Goal: Information Seeking & Learning: Learn about a topic

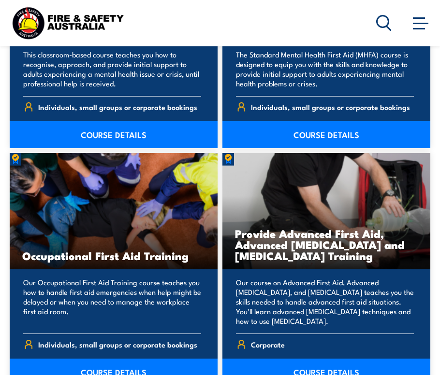
scroll to position [1634, 0]
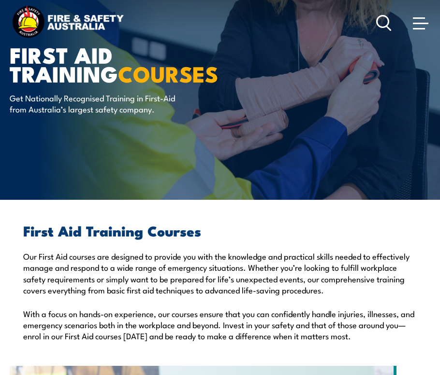
scroll to position [0, 0]
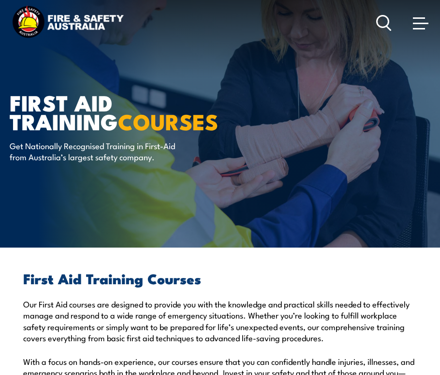
click at [416, 22] on span at bounding box center [420, 22] width 15 height 11
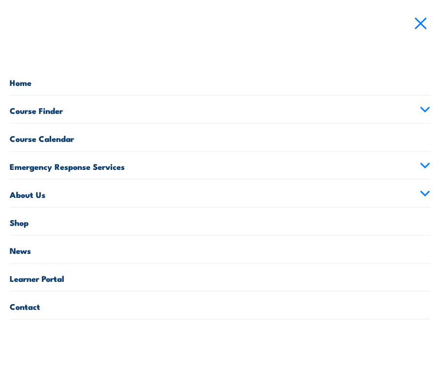
click at [407, 115] on link "Course Finder" at bounding box center [220, 110] width 420 height 28
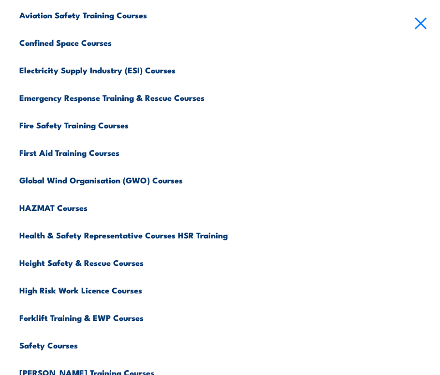
scroll to position [145, 0]
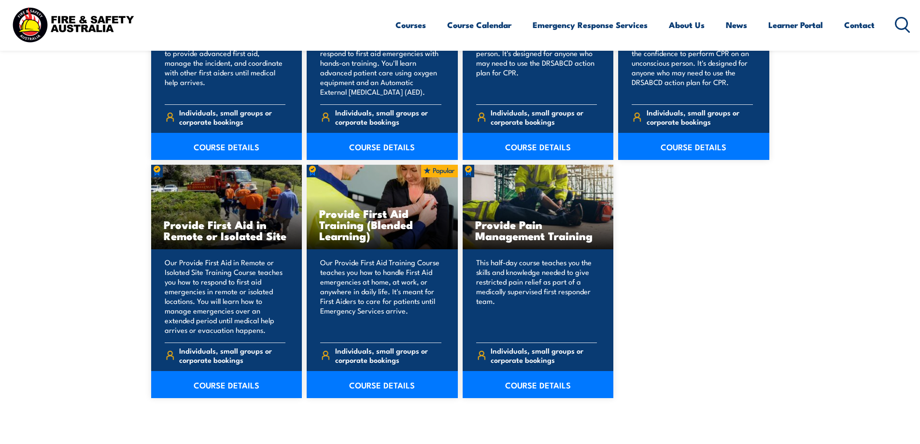
scroll to position [1350, 0]
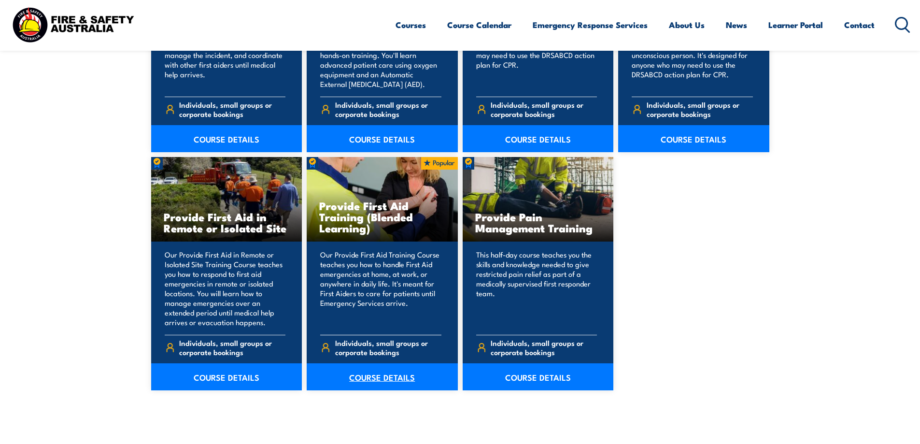
click at [364, 375] on link "COURSE DETAILS" at bounding box center [382, 376] width 151 height 27
click at [225, 375] on link "COURSE DETAILS" at bounding box center [226, 376] width 151 height 27
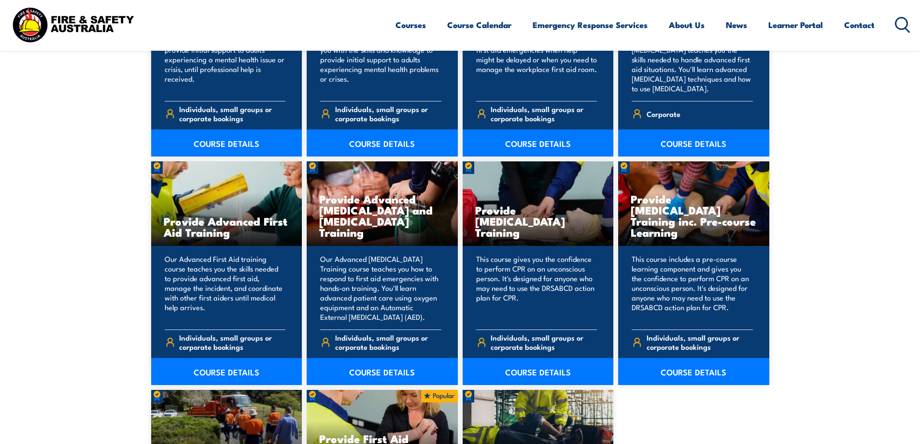
scroll to position [1123, 0]
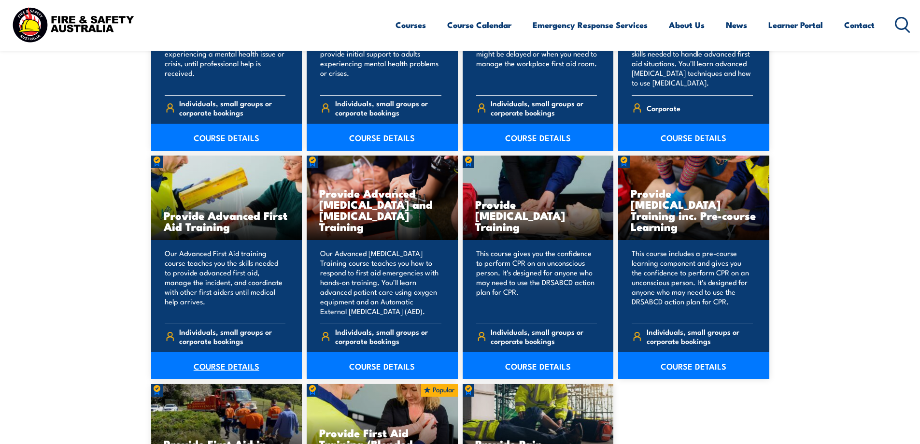
click at [235, 366] on link "COURSE DETAILS" at bounding box center [226, 365] width 151 height 27
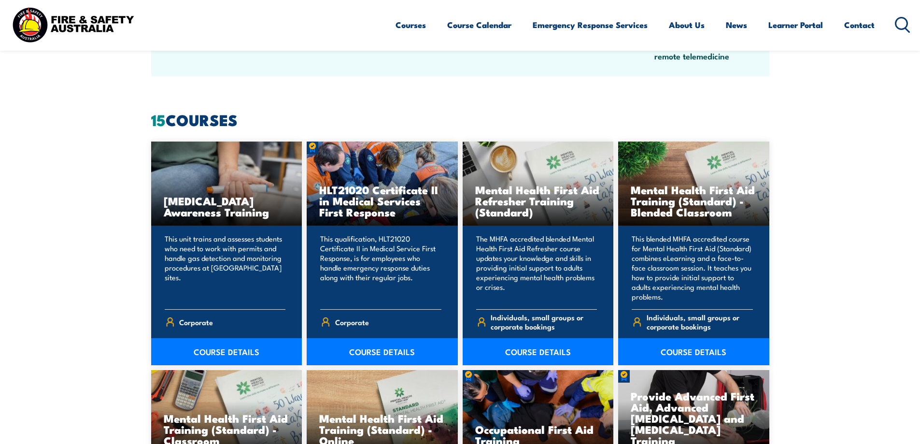
scroll to position [672, 0]
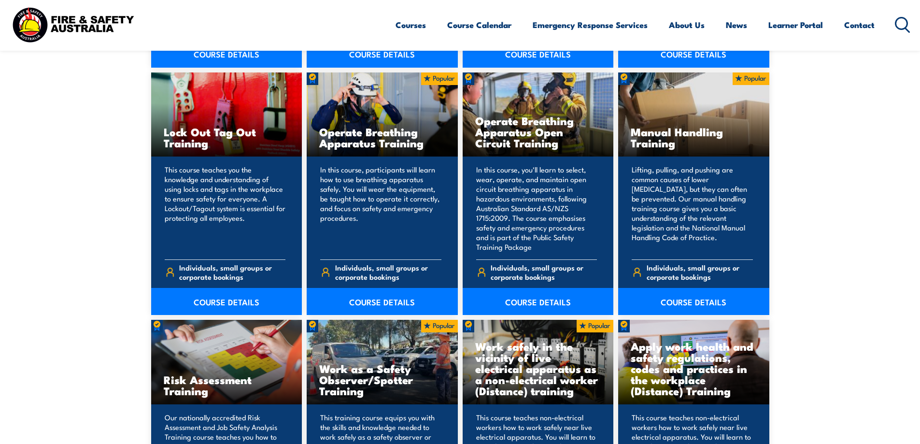
scroll to position [962, 0]
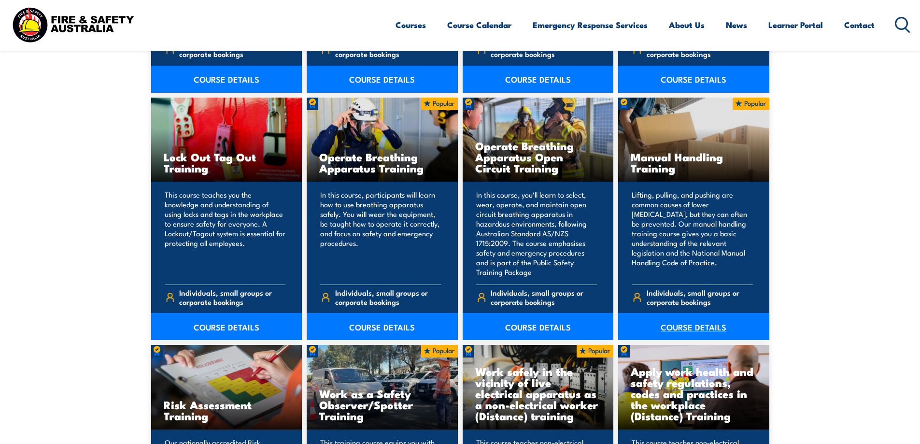
click at [439, 329] on link "COURSE DETAILS" at bounding box center [693, 326] width 151 height 27
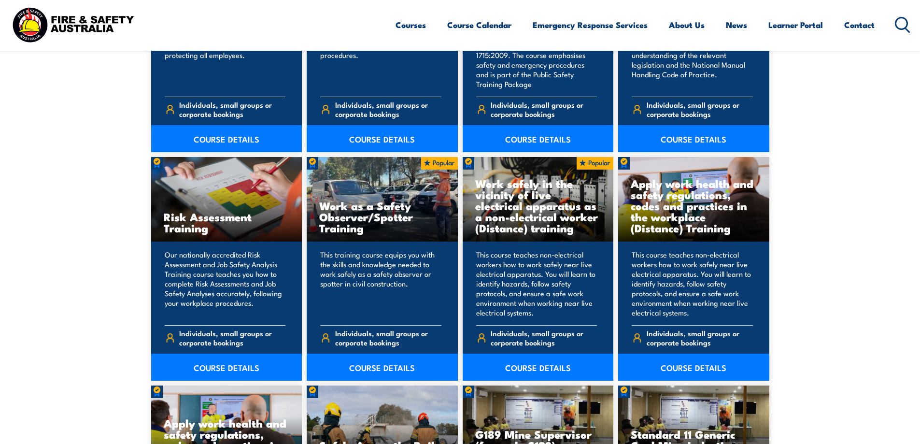
scroll to position [1172, 0]
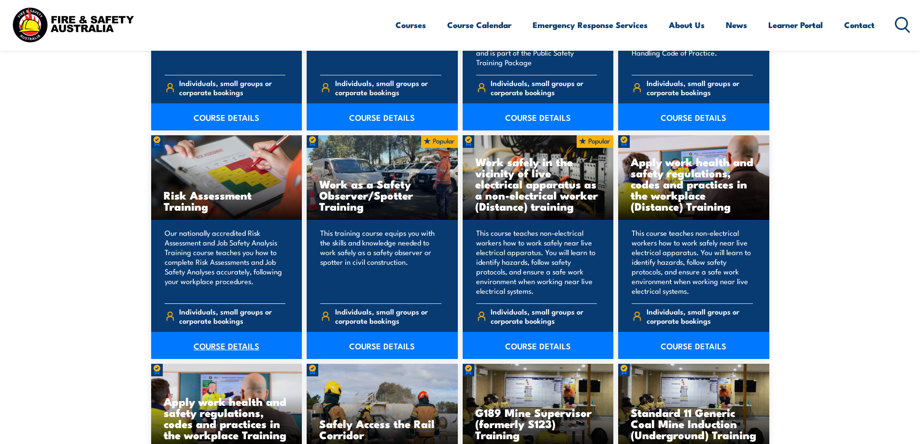
click at [225, 341] on link "COURSE DETAILS" at bounding box center [226, 345] width 151 height 27
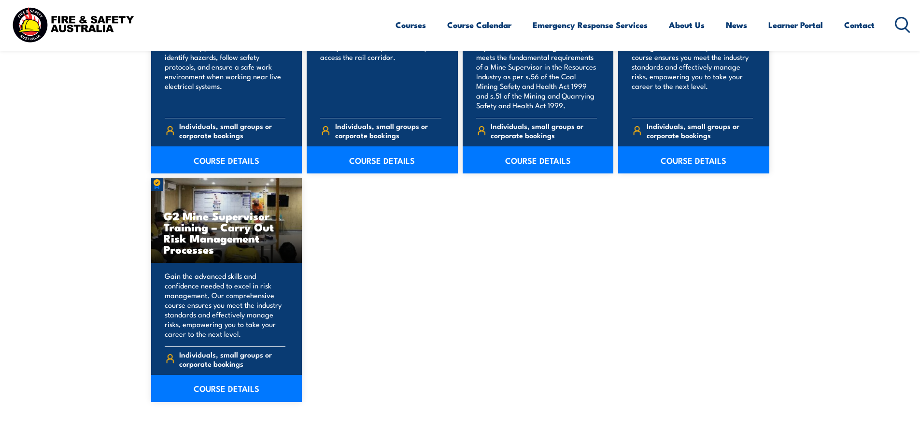
scroll to position [1620, 0]
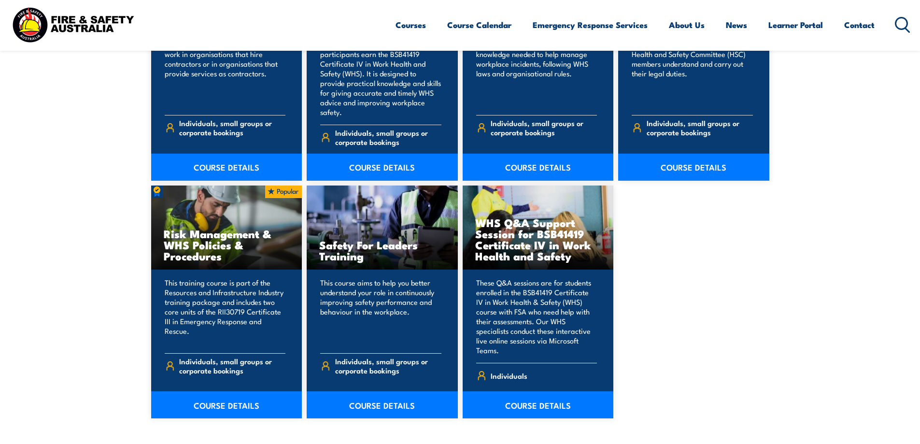
scroll to position [871, 0]
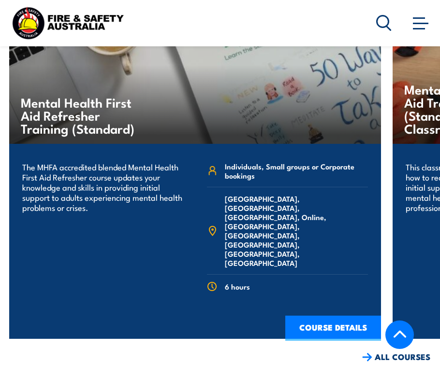
scroll to position [2658, 0]
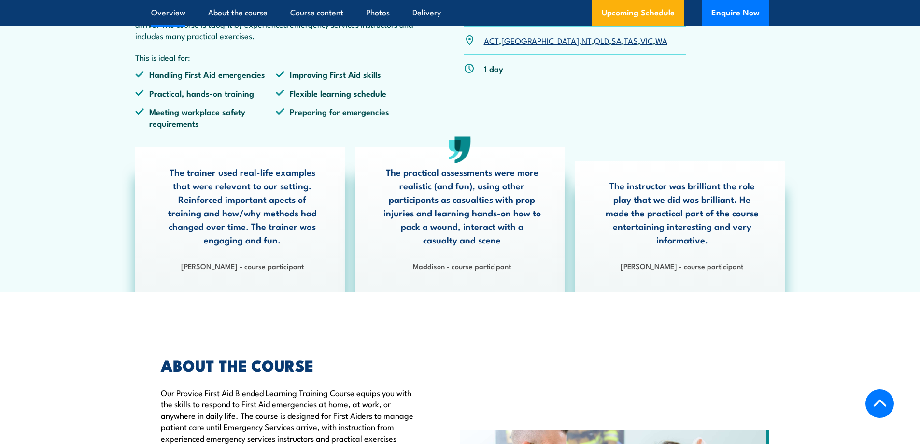
scroll to position [386, 0]
drag, startPoint x: 920, startPoint y: 50, endPoint x: 927, endPoint y: 71, distance: 22.0
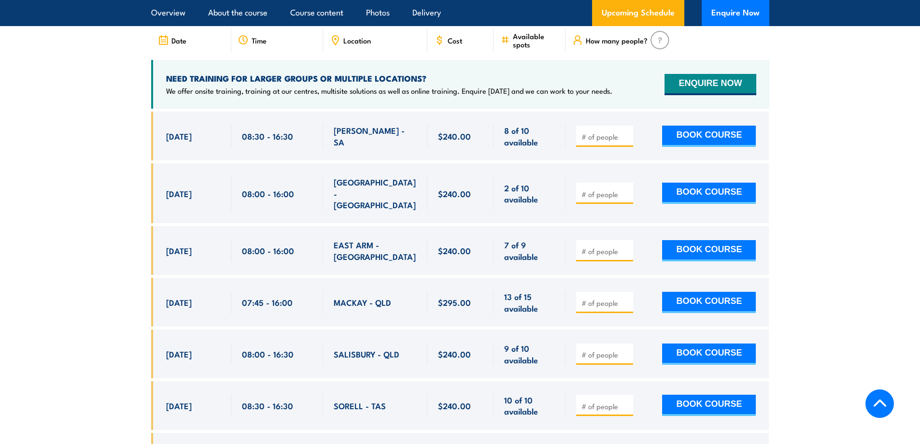
scroll to position [1927, 0]
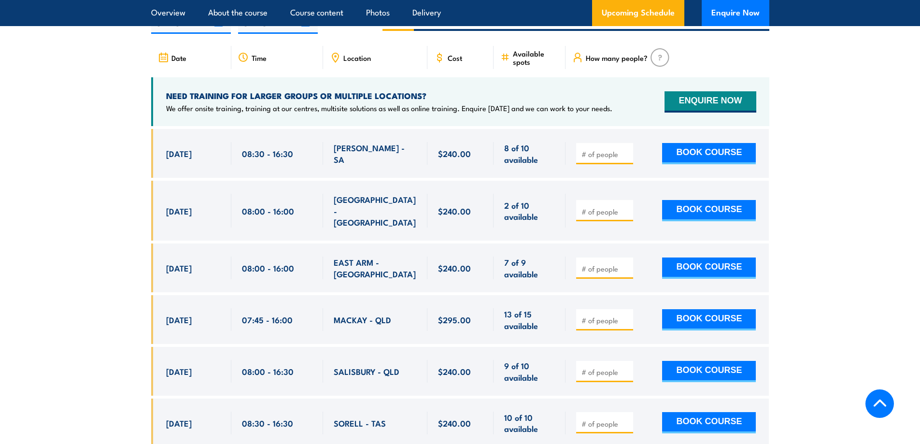
click at [454, 62] on span "Cost" at bounding box center [455, 58] width 14 height 8
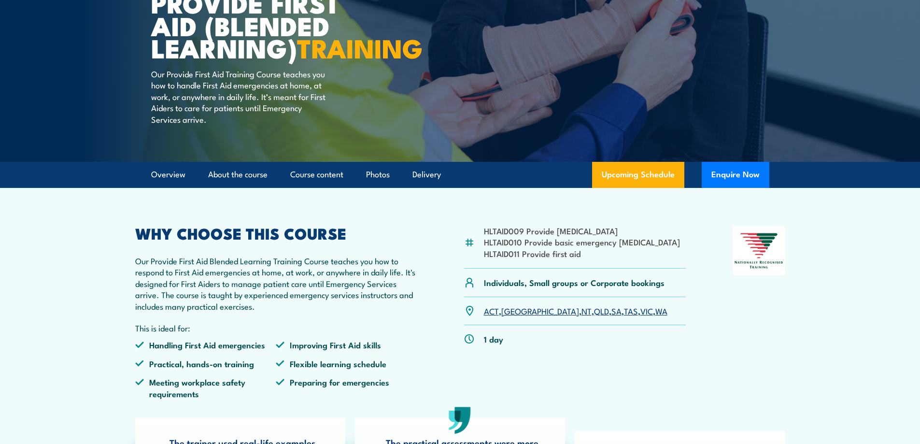
scroll to position [103, 0]
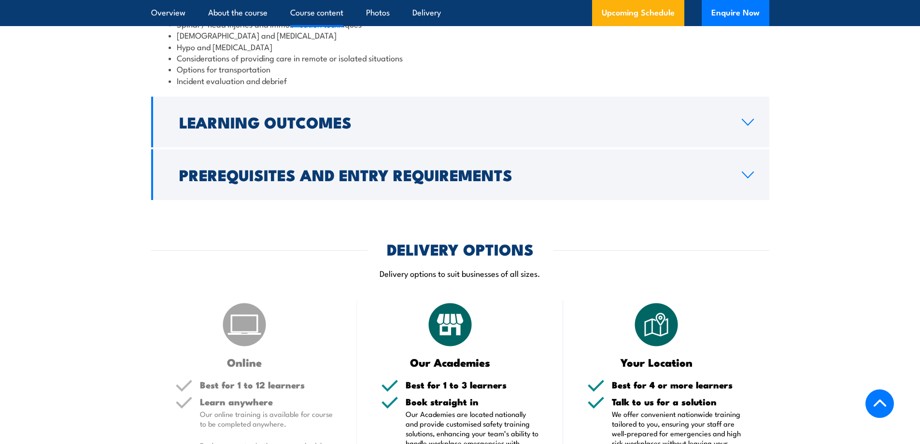
scroll to position [1077, 0]
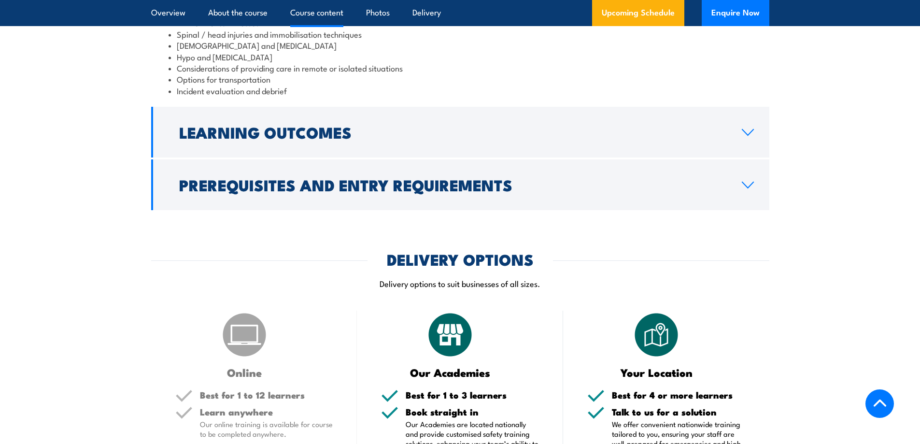
click at [919, 199] on section "Course Content Legal and ethical issues D-R-S-A-B-C-D Recovery position and cas…" at bounding box center [460, 21] width 920 height 377
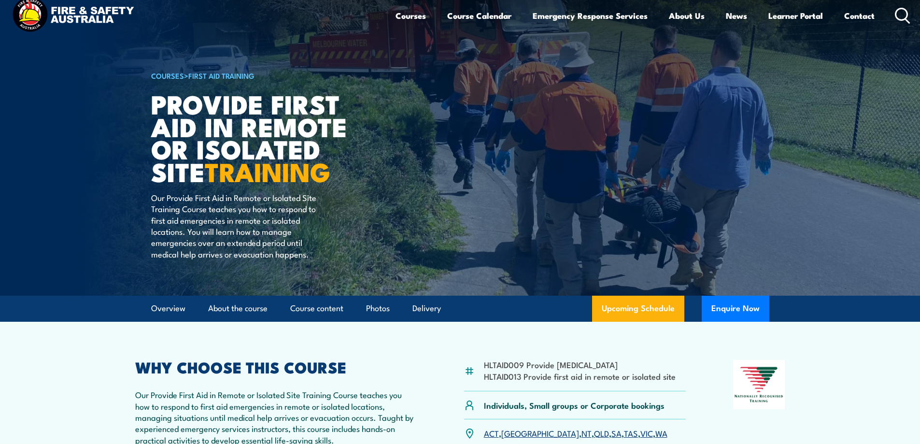
scroll to position [0, 0]
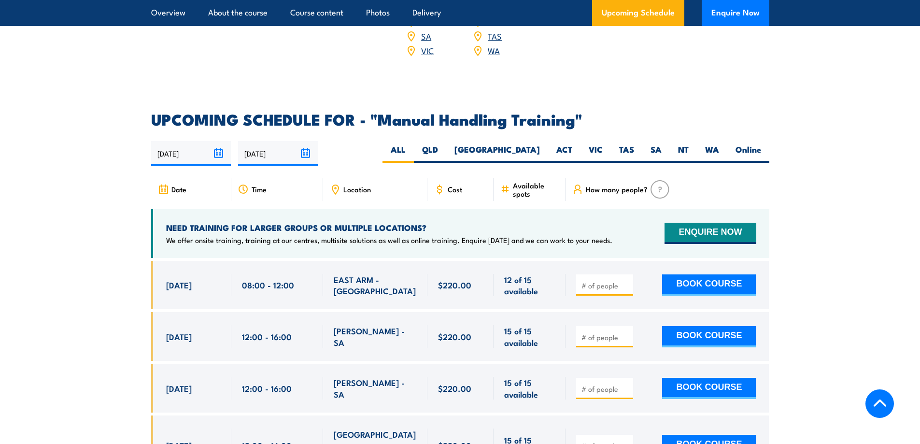
scroll to position [1387, 0]
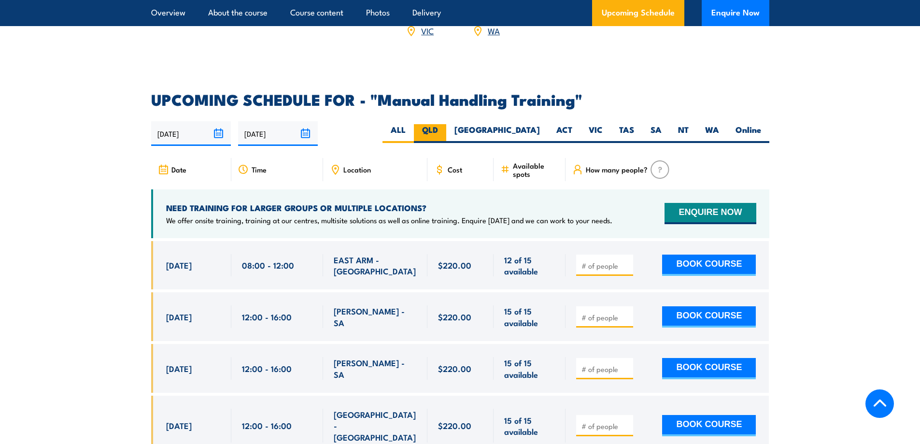
click at [446, 125] on label "QLD" at bounding box center [430, 133] width 32 height 19
click at [444, 125] on input "QLD" at bounding box center [441, 127] width 6 height 6
radio input "true"
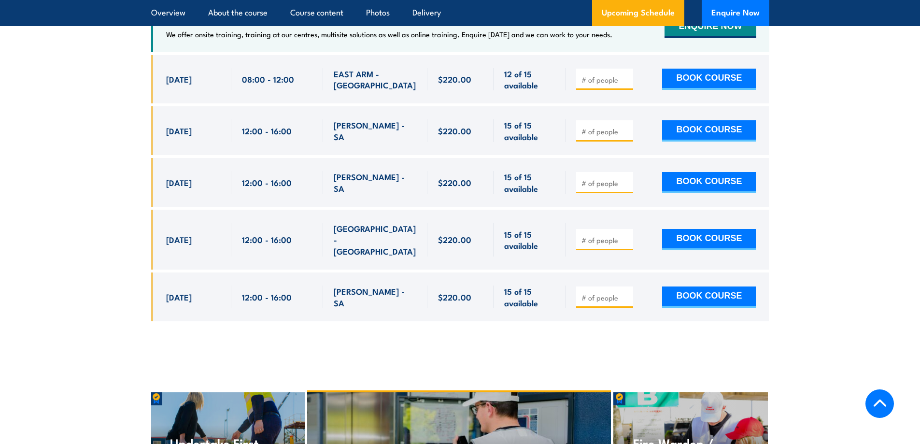
scroll to position [1599, 0]
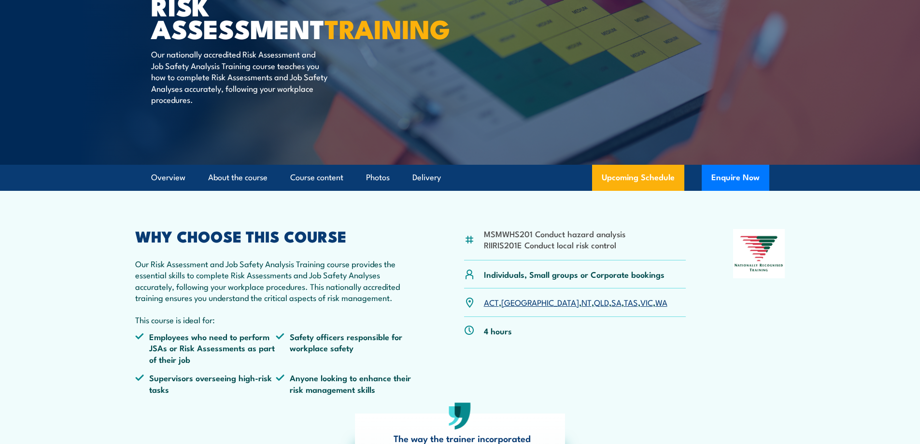
scroll to position [145, 0]
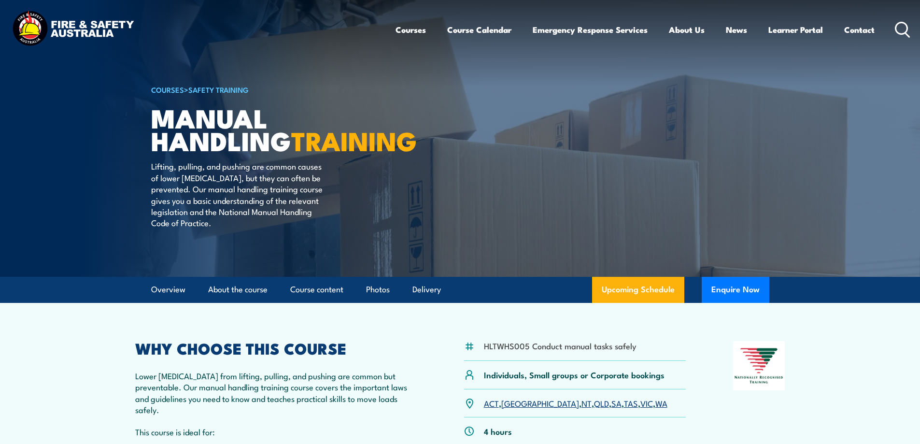
drag, startPoint x: 923, startPoint y: 244, endPoint x: 919, endPoint y: -7, distance: 251.2
click at [919, 0] on html "Courses Course Calendar Emergency Response Services Services Overview Emergency…" at bounding box center [460, 222] width 920 height 444
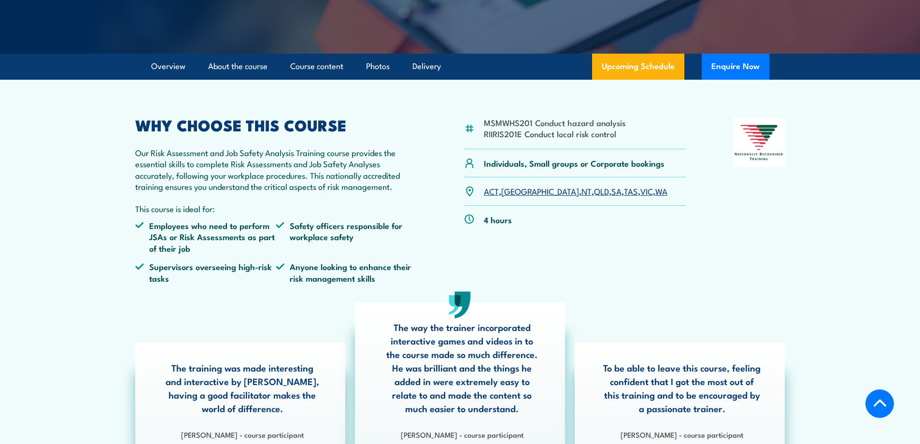
scroll to position [297, 0]
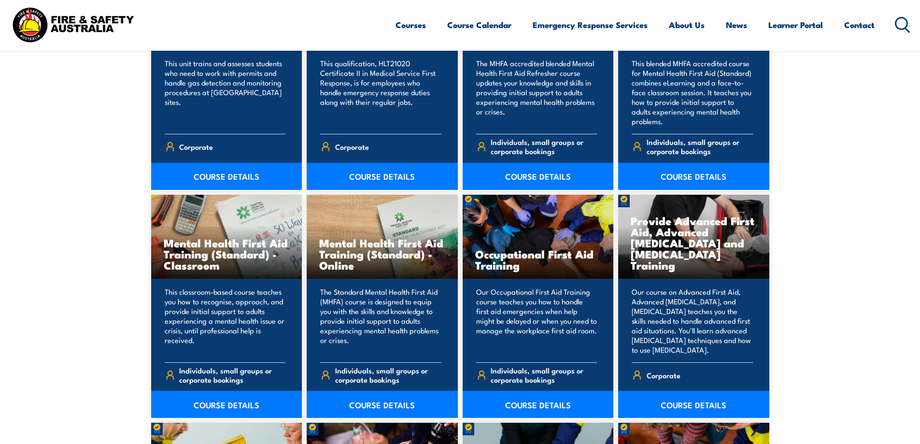
scroll to position [821, 0]
